Goal: Information Seeking & Learning: Learn about a topic

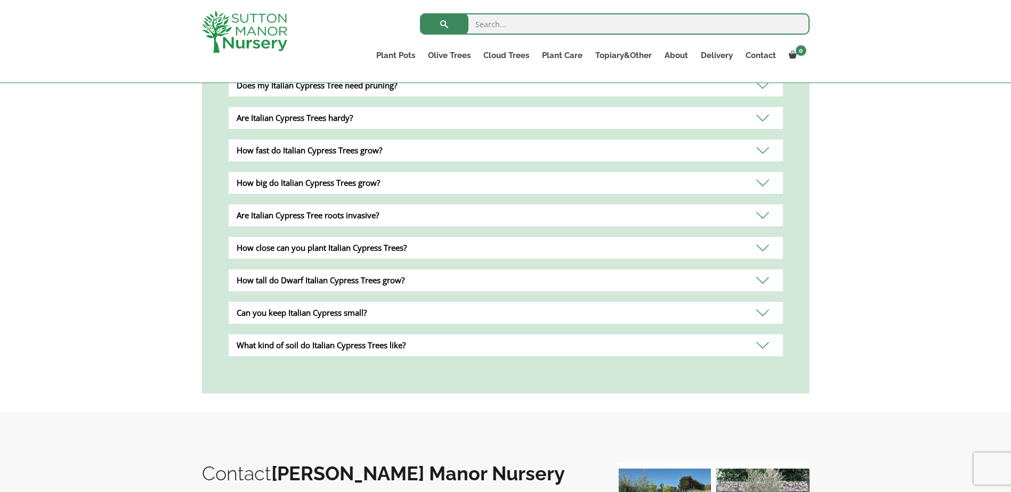
scroll to position [320, 0]
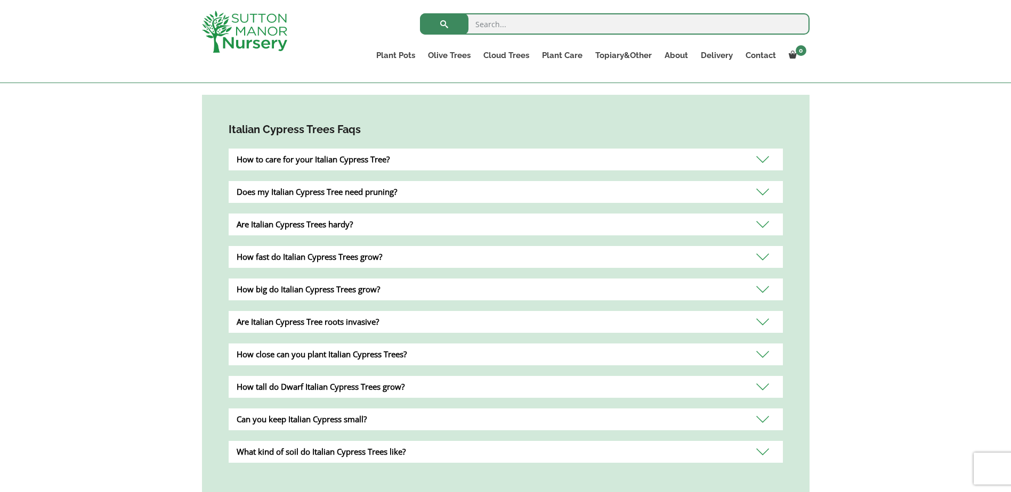
click at [390, 323] on div "Are Italian Cypress Tree roots invasive?" at bounding box center [506, 322] width 554 height 22
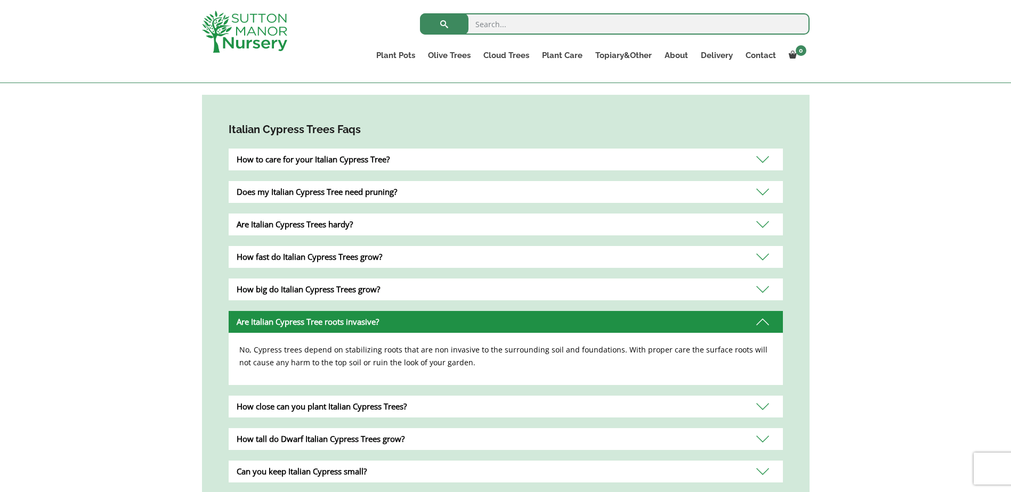
click at [392, 320] on div "Are Italian Cypress Tree roots invasive?" at bounding box center [506, 322] width 554 height 22
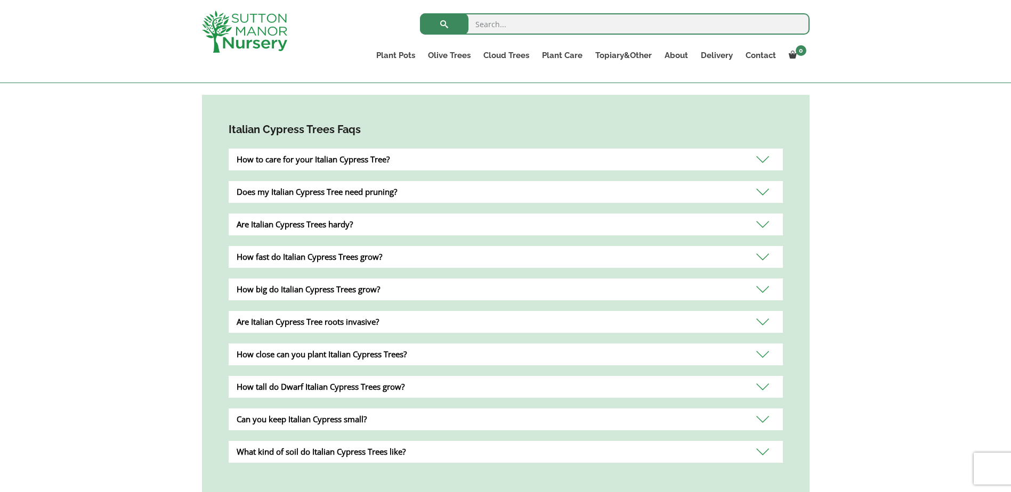
click at [392, 289] on div "How big do Italian Cypress Trees grow?" at bounding box center [506, 290] width 554 height 22
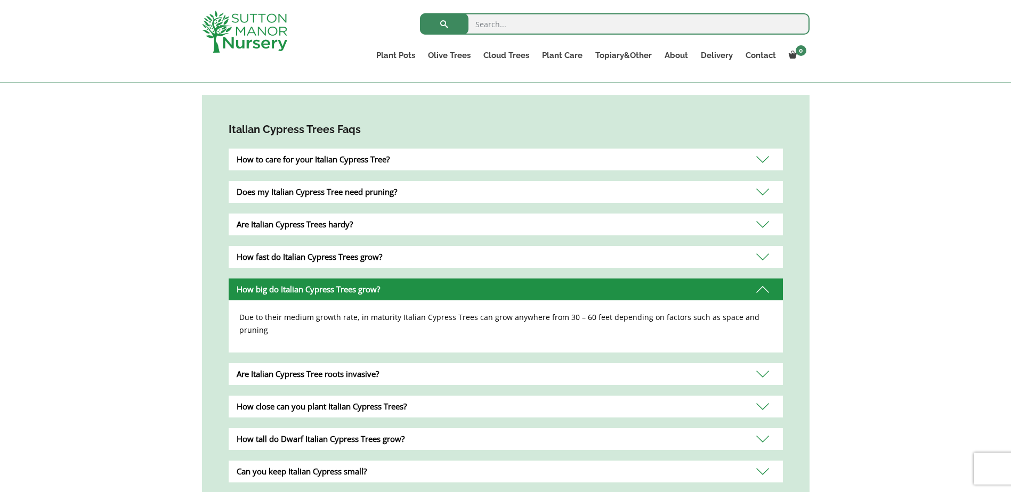
click at [393, 263] on div "How fast do Italian Cypress Trees grow?" at bounding box center [506, 257] width 554 height 22
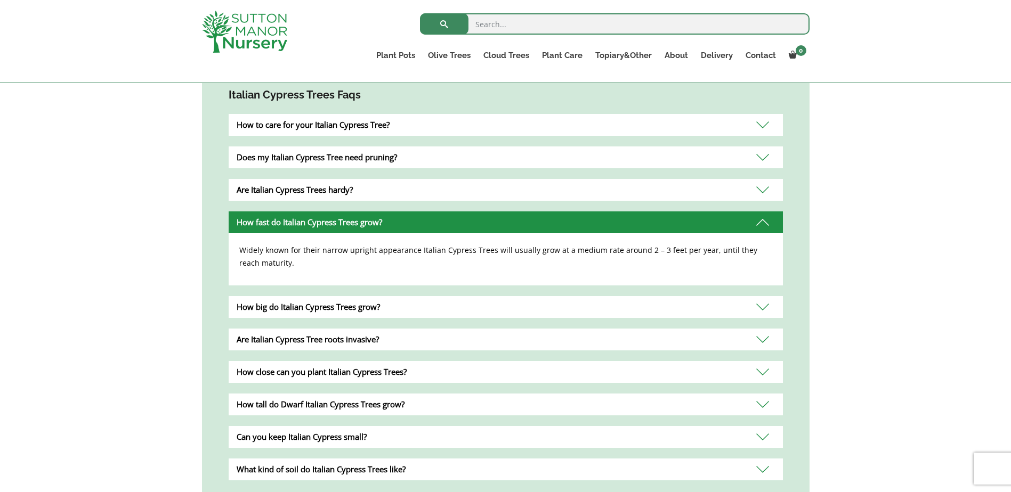
scroll to position [373, 0]
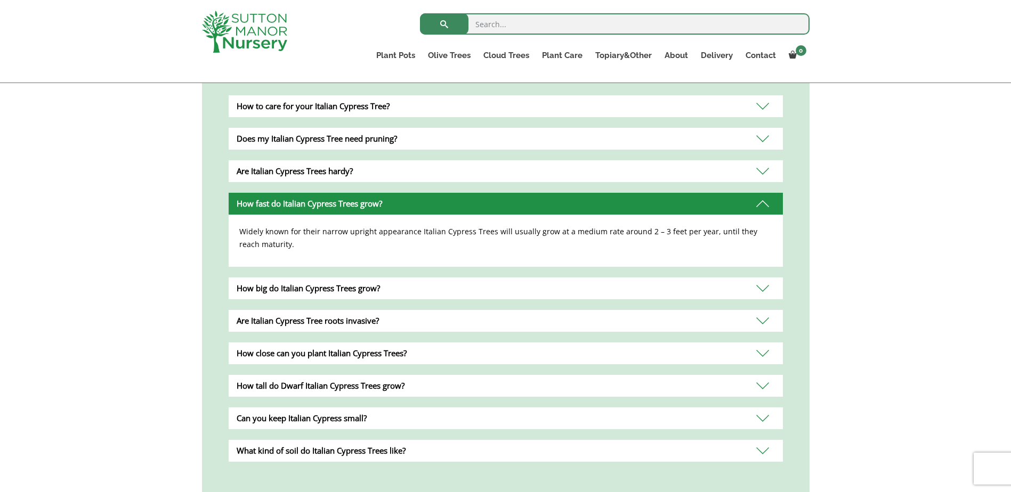
click at [385, 383] on div "How tall do Dwarf Italian Cypress Trees grow?" at bounding box center [506, 386] width 554 height 22
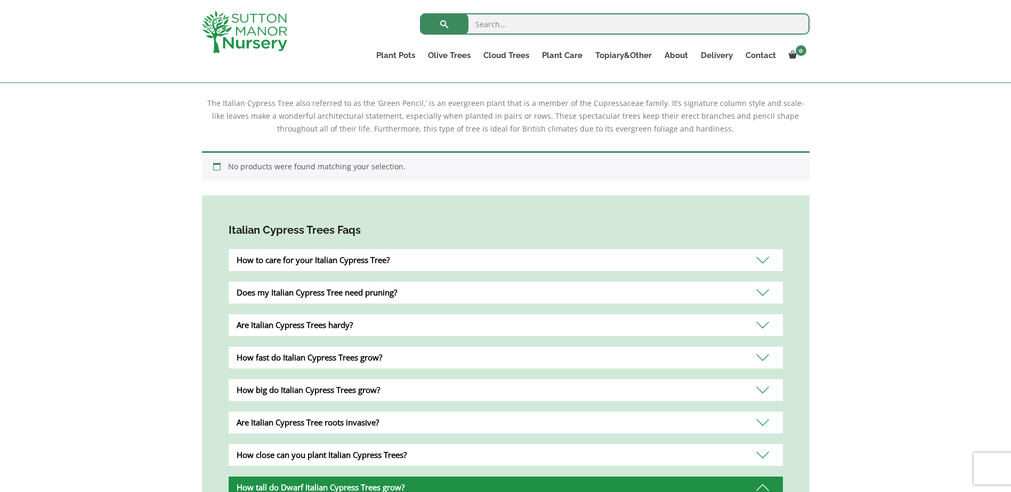
scroll to position [0, 0]
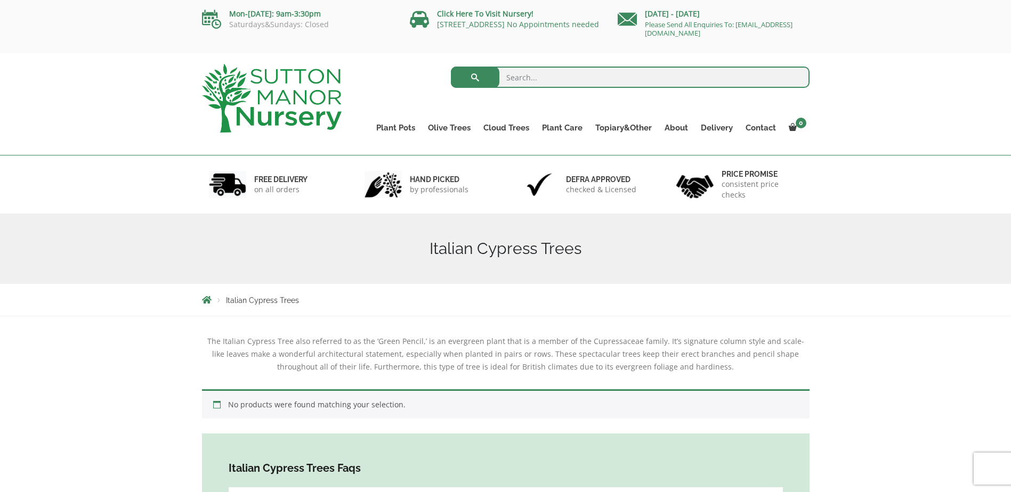
click at [538, 76] on input "search" at bounding box center [630, 77] width 359 height 21
type input "dwarf cypress"
click at [451, 67] on button "submit" at bounding box center [475, 77] width 48 height 21
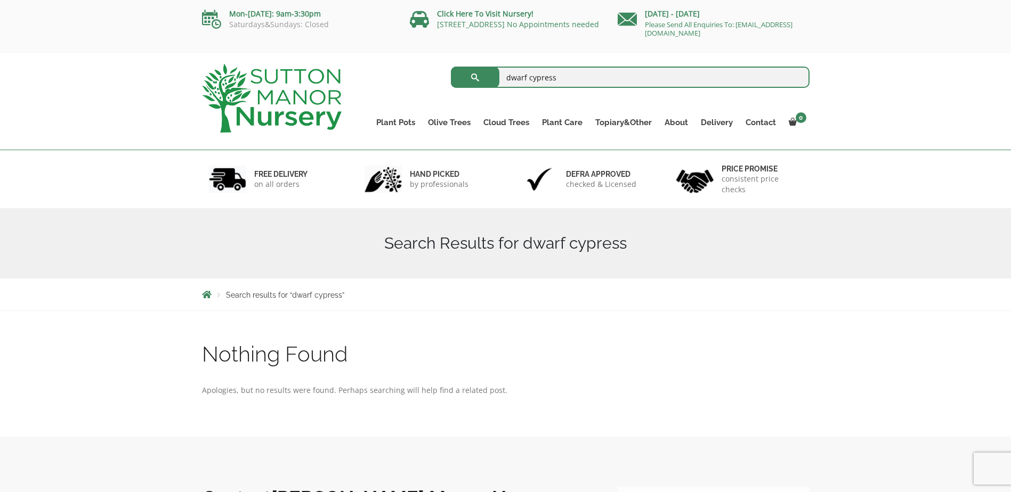
click at [541, 77] on input "dwarf cypress" at bounding box center [630, 77] width 359 height 21
type input "dwarf italian cypress"
click at [451, 67] on button "submit" at bounding box center [475, 77] width 48 height 21
drag, startPoint x: 577, startPoint y: 82, endPoint x: 483, endPoint y: 67, distance: 95.5
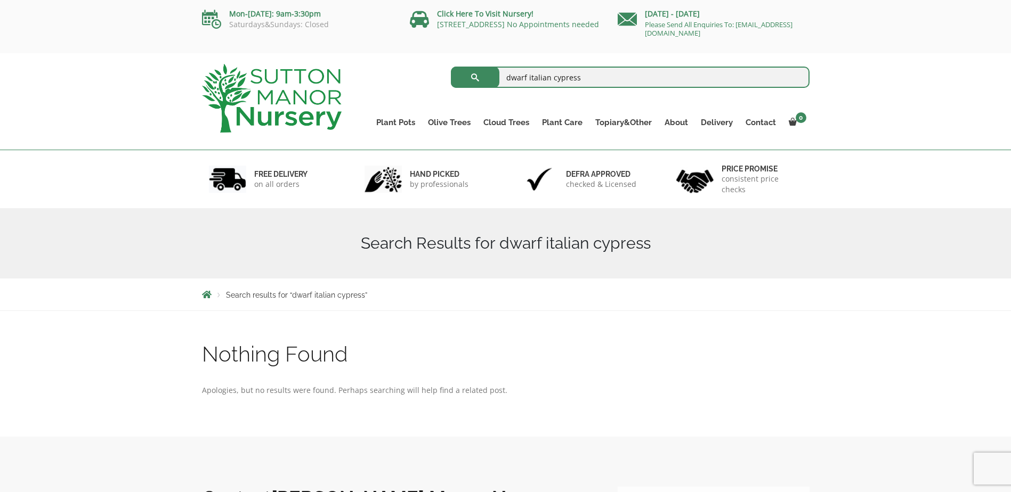
click at [483, 67] on form "dwarf italian cypress Search for:" at bounding box center [630, 77] width 359 height 27
